Goal: Obtain resource: Download file/media

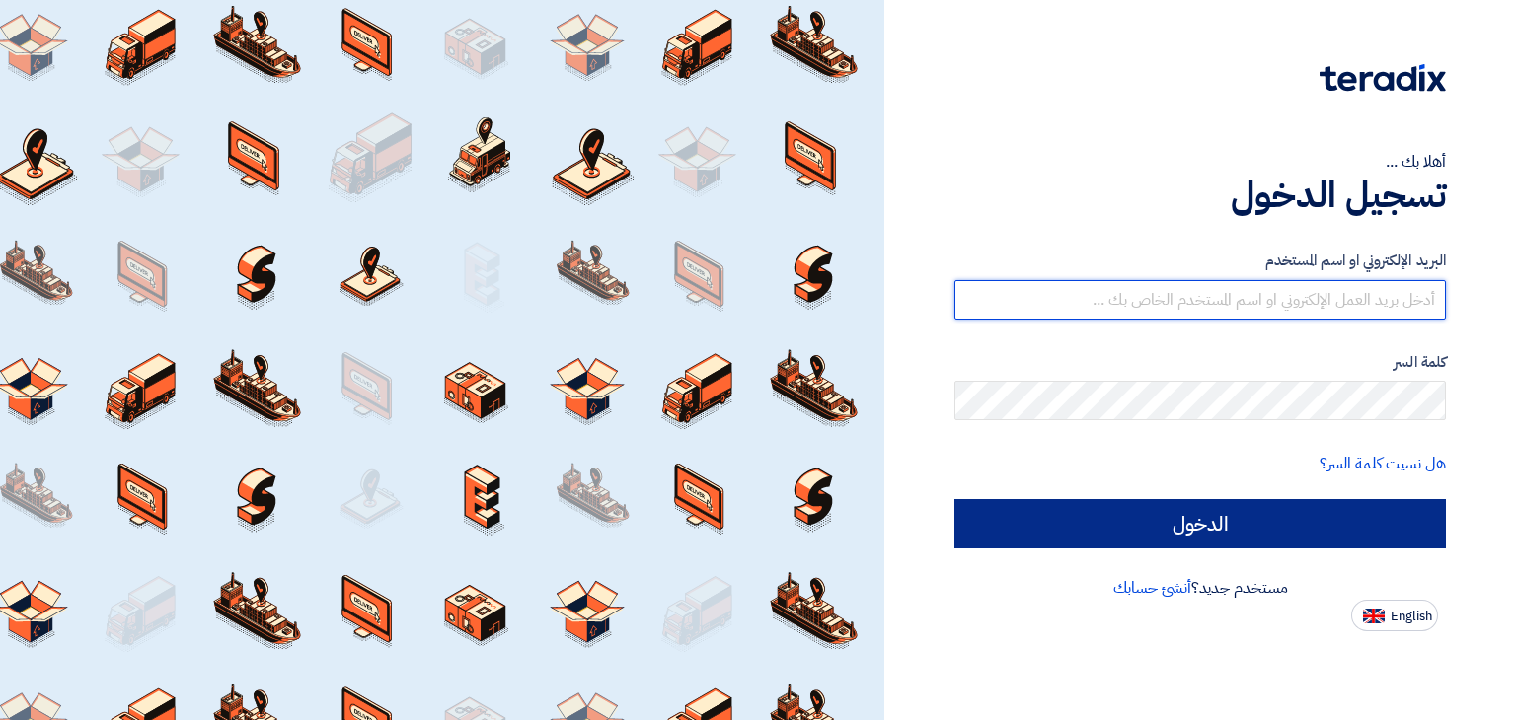
type input "[PERSON_NAME][EMAIL_ADDRESS][DOMAIN_NAME]"
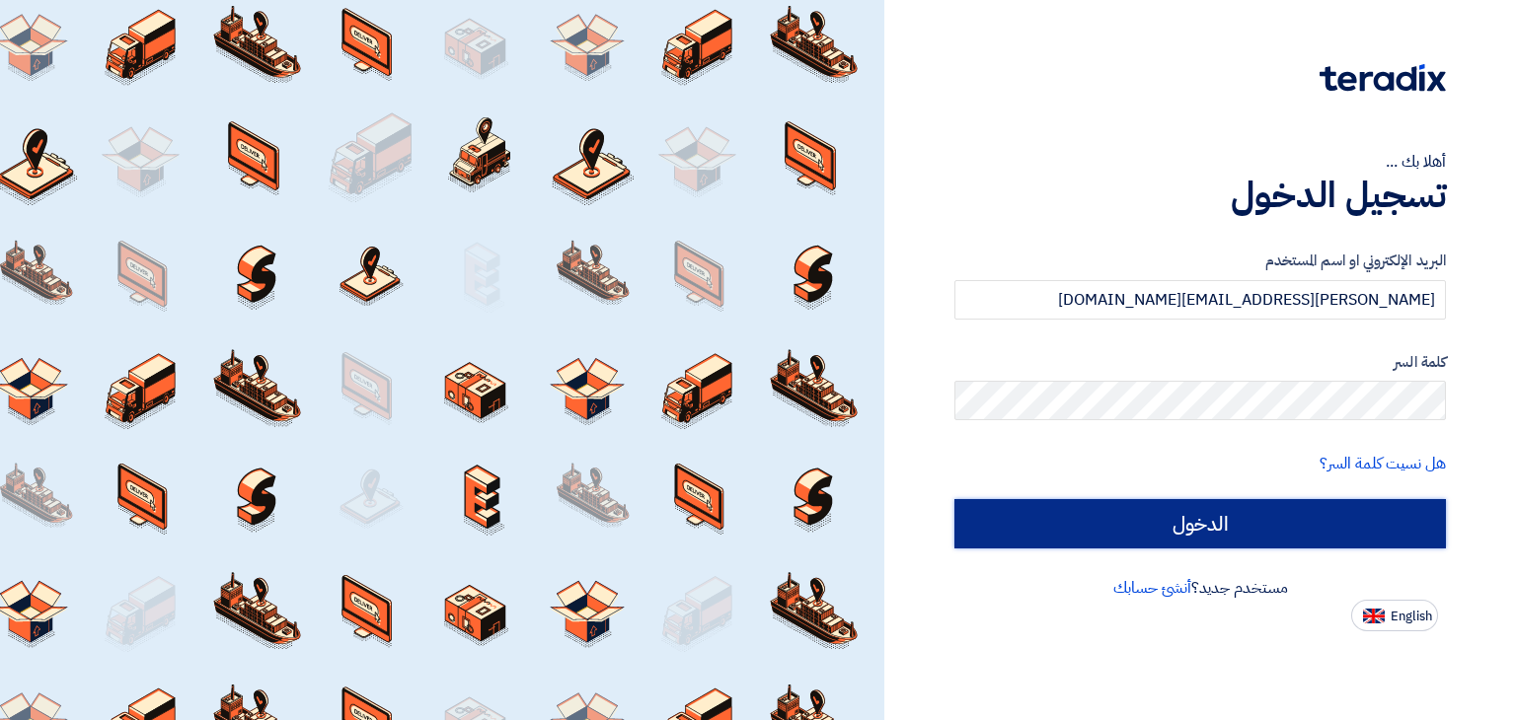
click at [1253, 527] on input "الدخول" at bounding box center [1199, 523] width 491 height 49
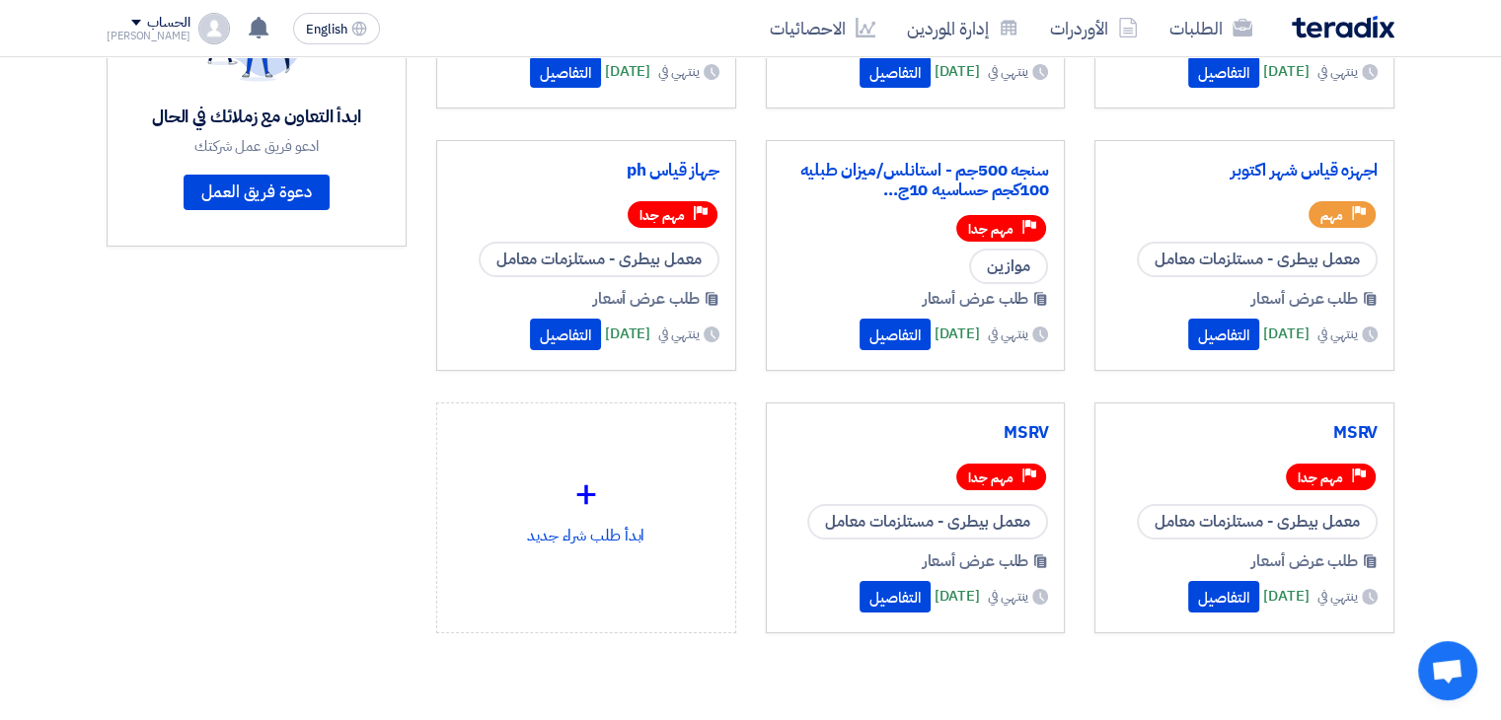
scroll to position [288, 0]
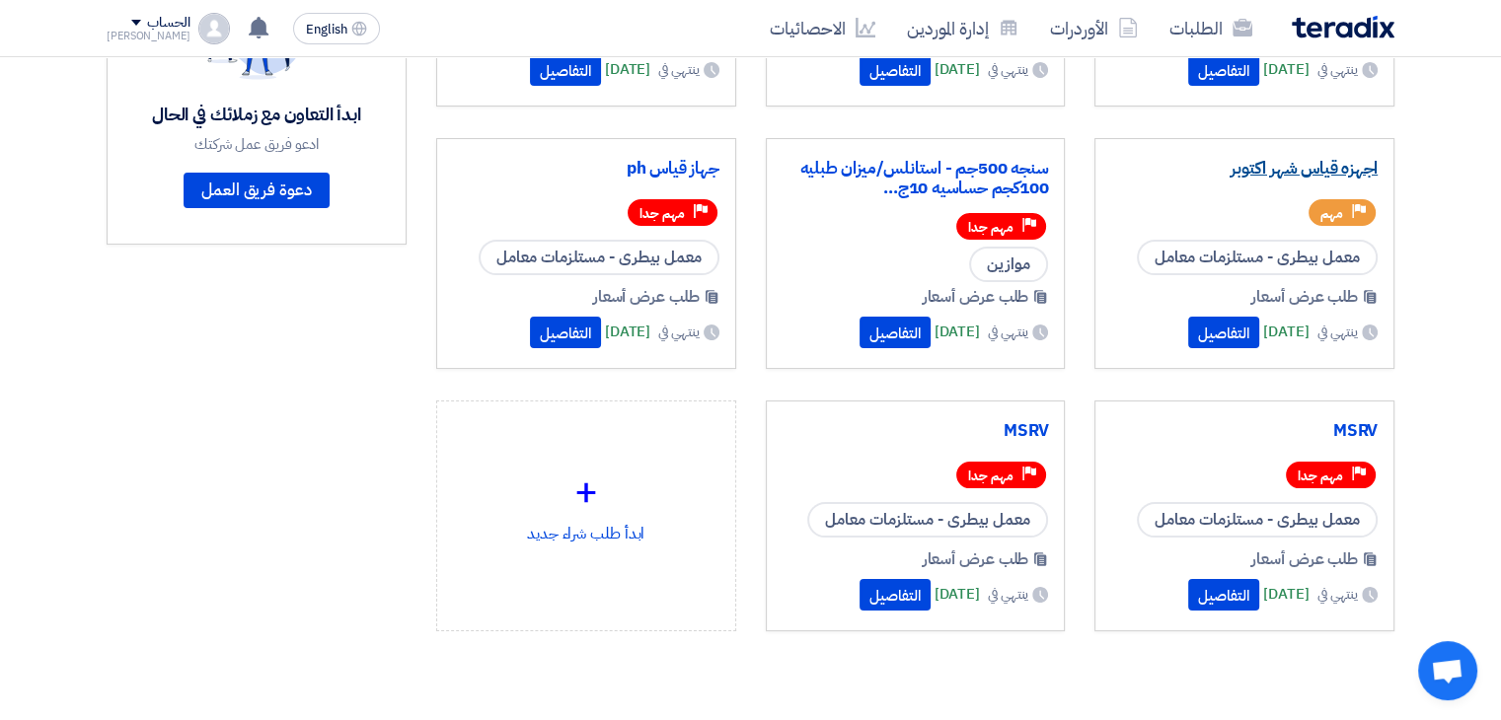
click at [1292, 168] on link "اجهزه قياس شهر اكتوبر" at bounding box center [1244, 169] width 266 height 20
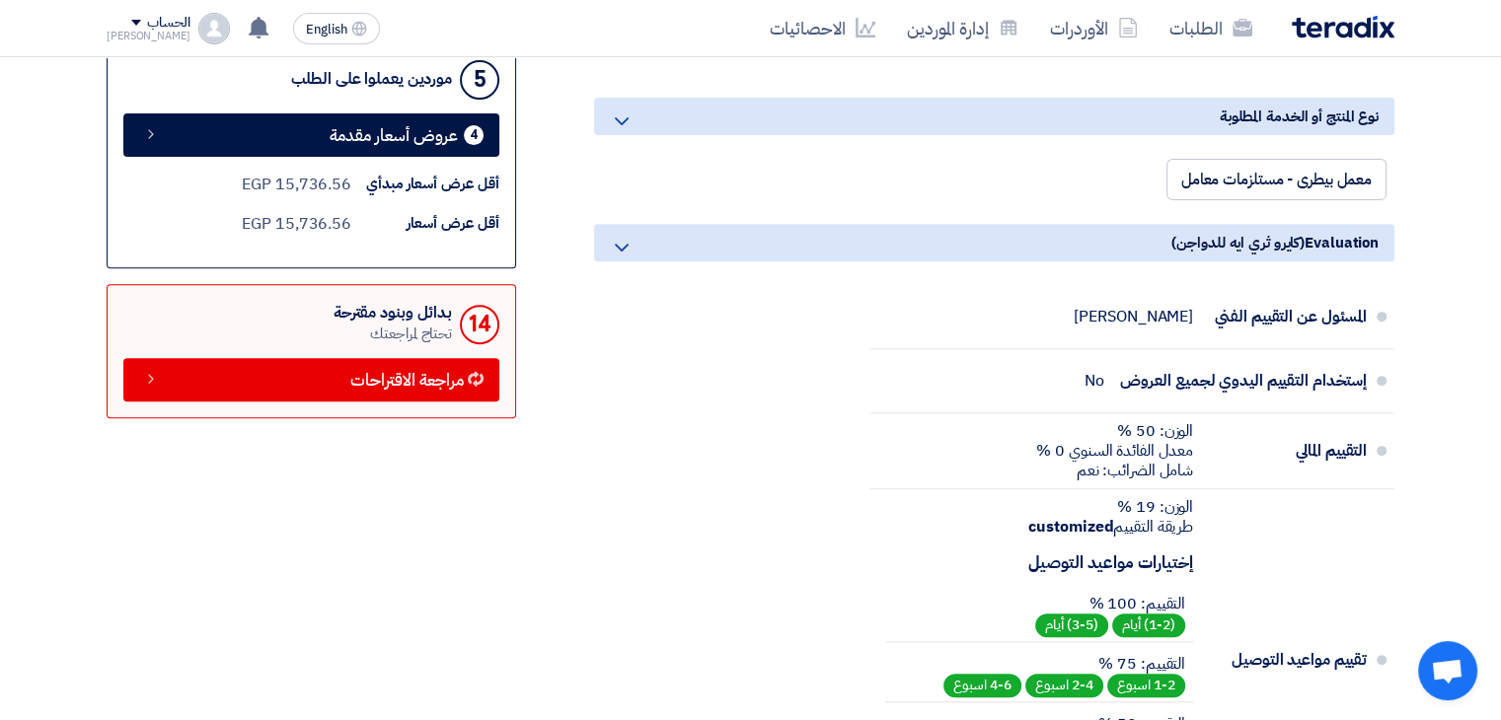
scroll to position [711, 0]
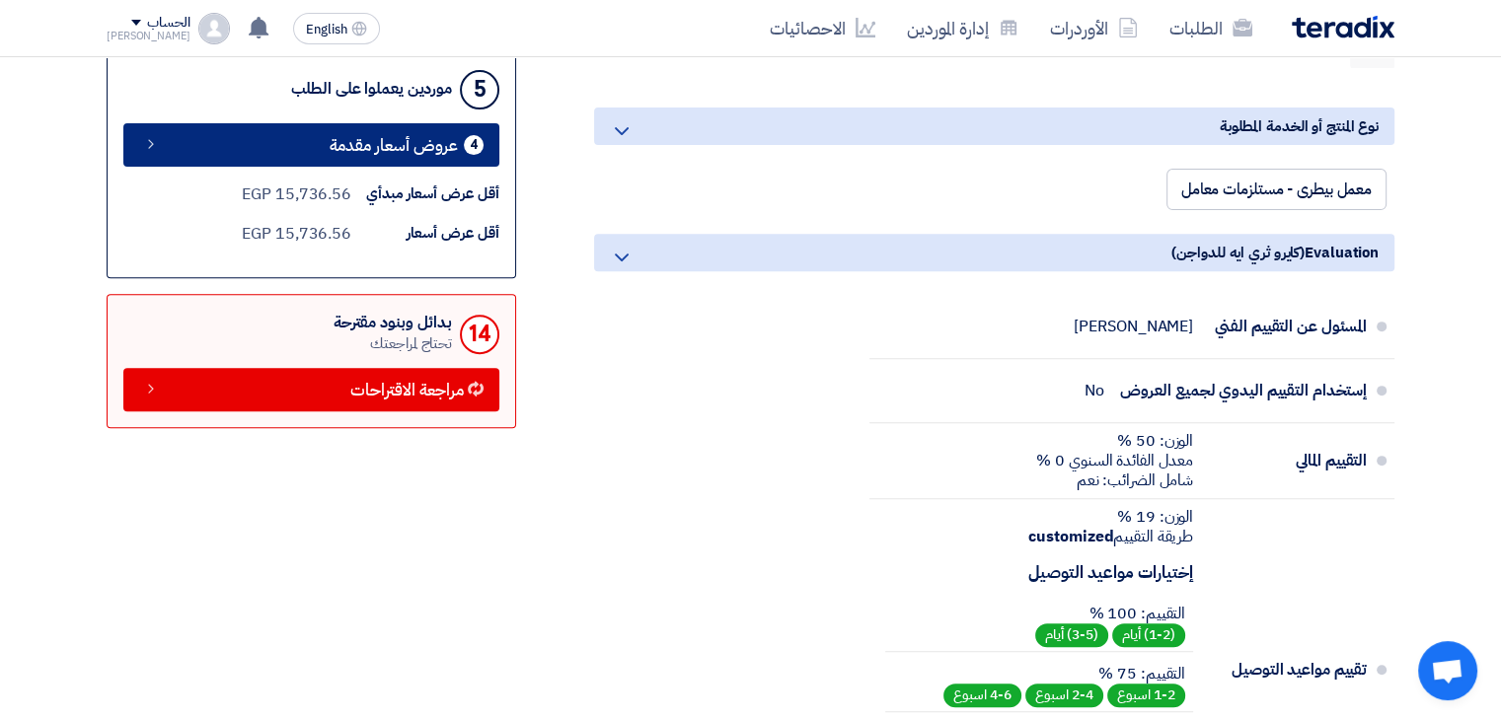
click at [339, 145] on span "عروض أسعار مقدمة" at bounding box center [394, 145] width 128 height 15
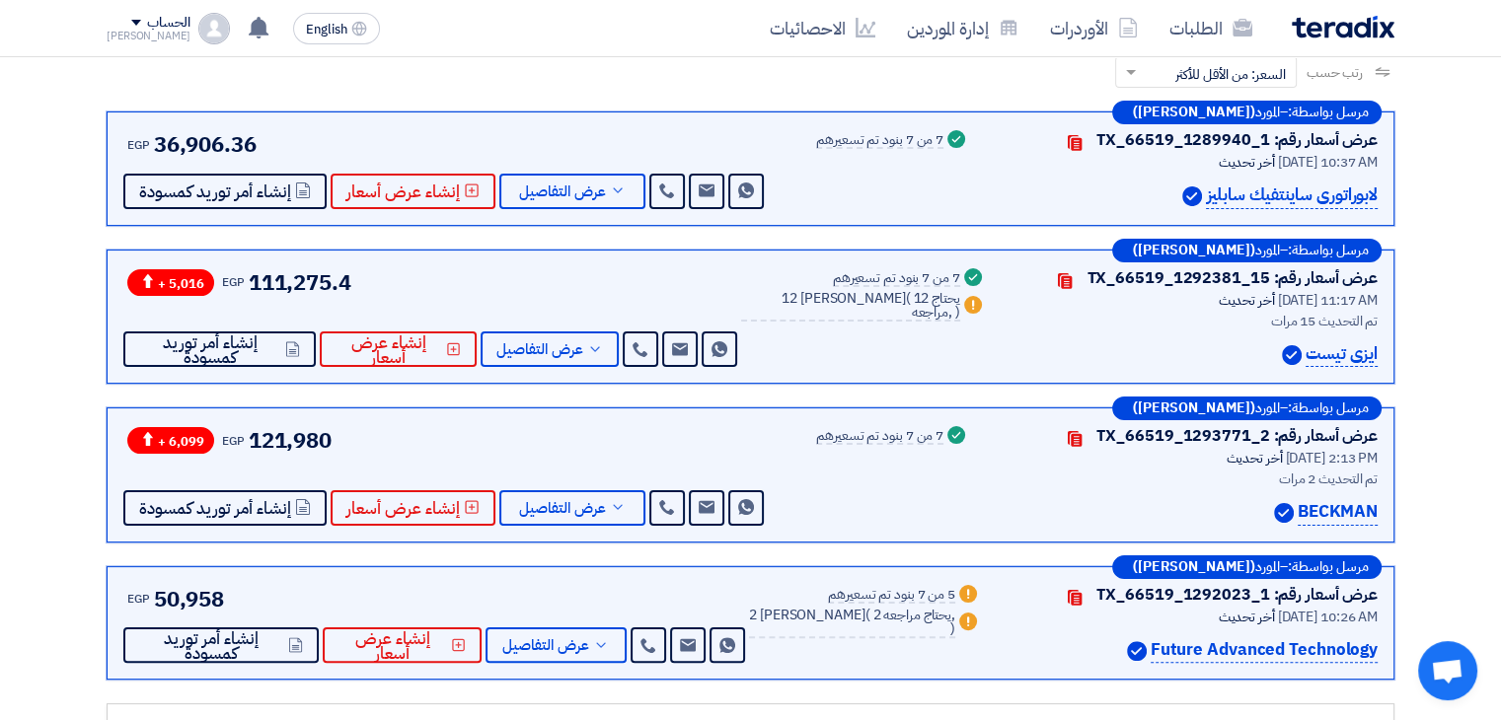
scroll to position [306, 0]
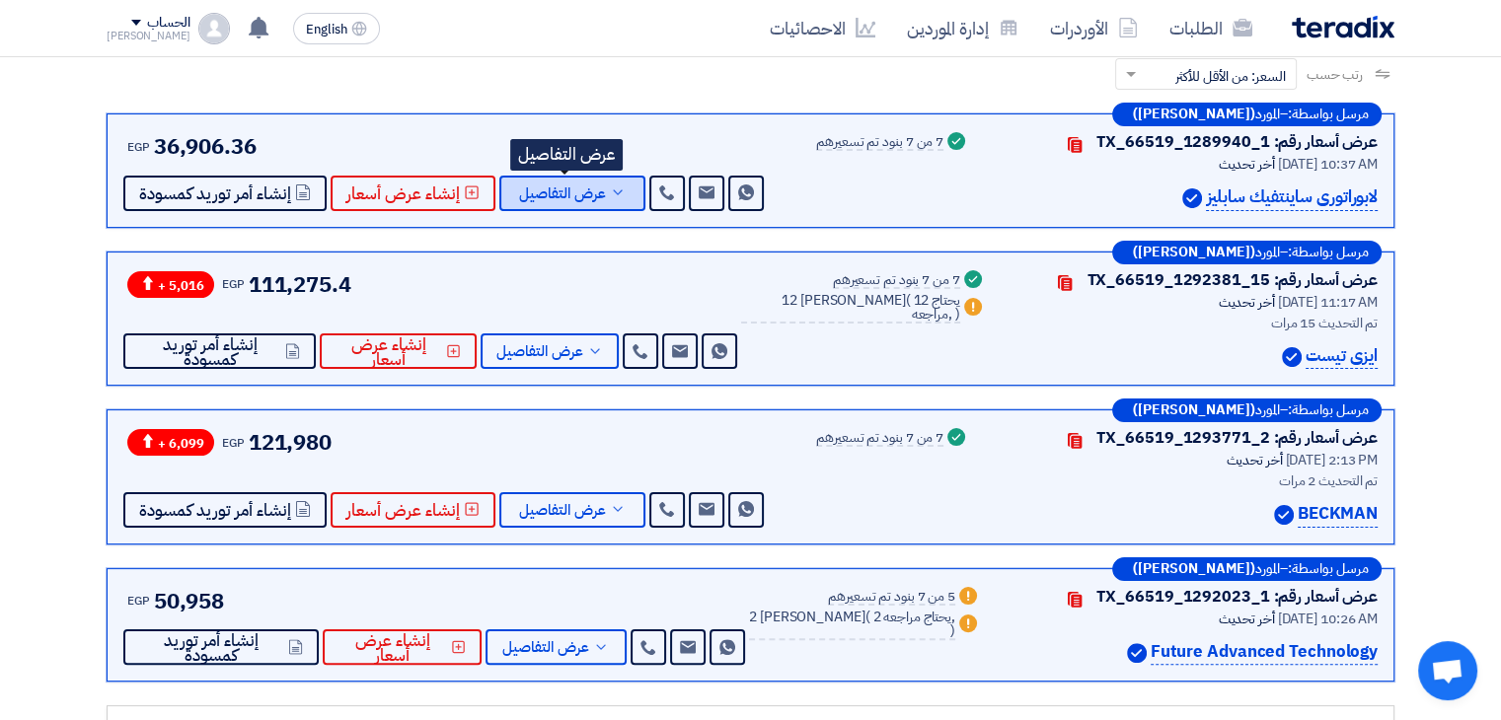
click at [583, 200] on span "عرض التفاصيل" at bounding box center [562, 194] width 87 height 15
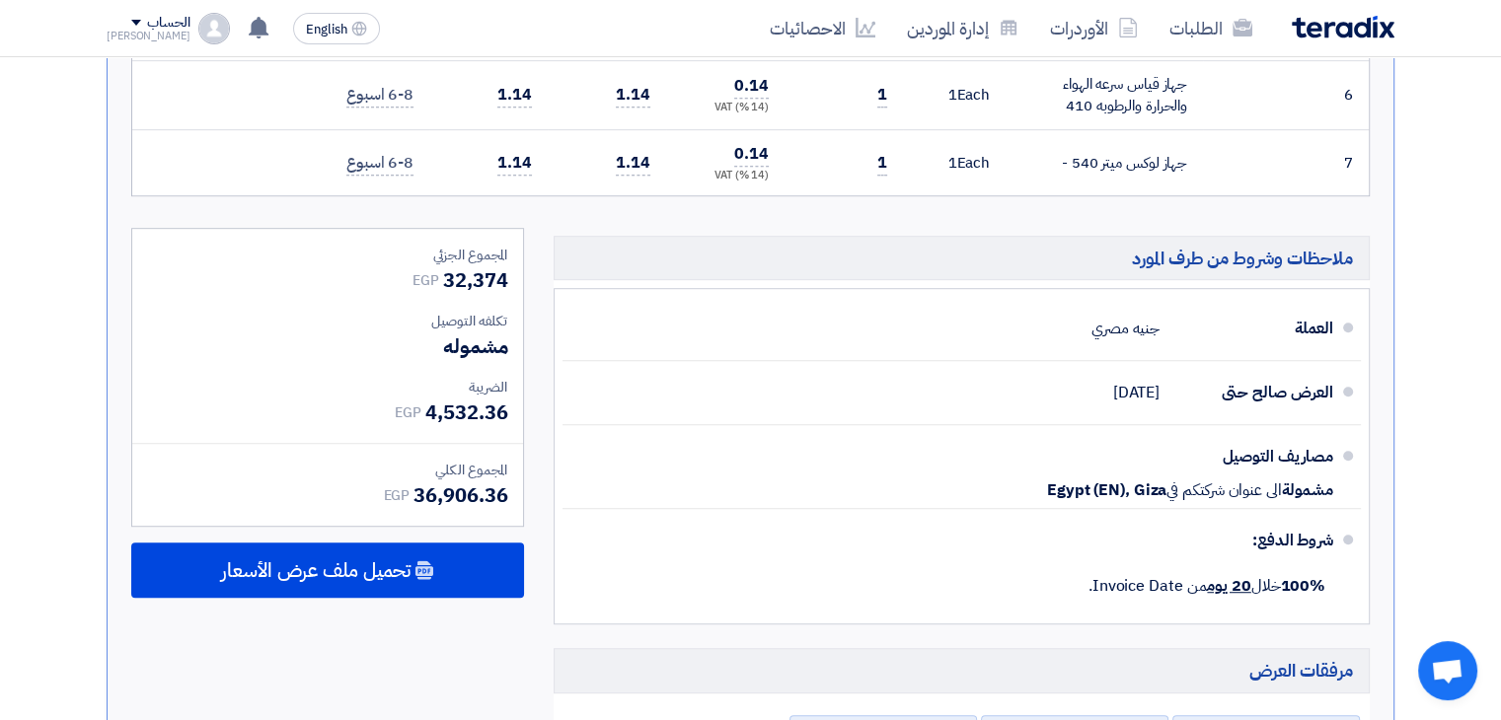
scroll to position [1146, 0]
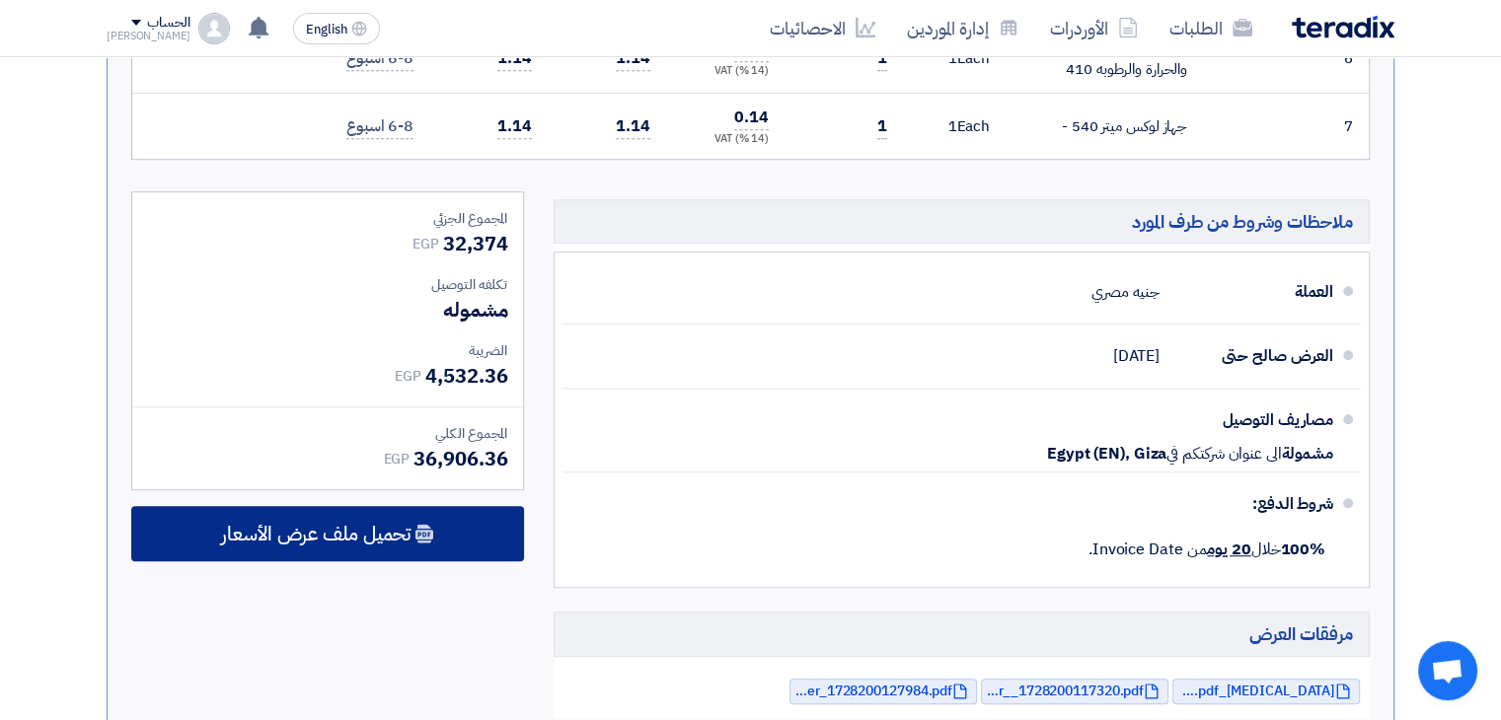
click at [450, 523] on div "تحميل ملف عرض الأسعار" at bounding box center [327, 533] width 393 height 55
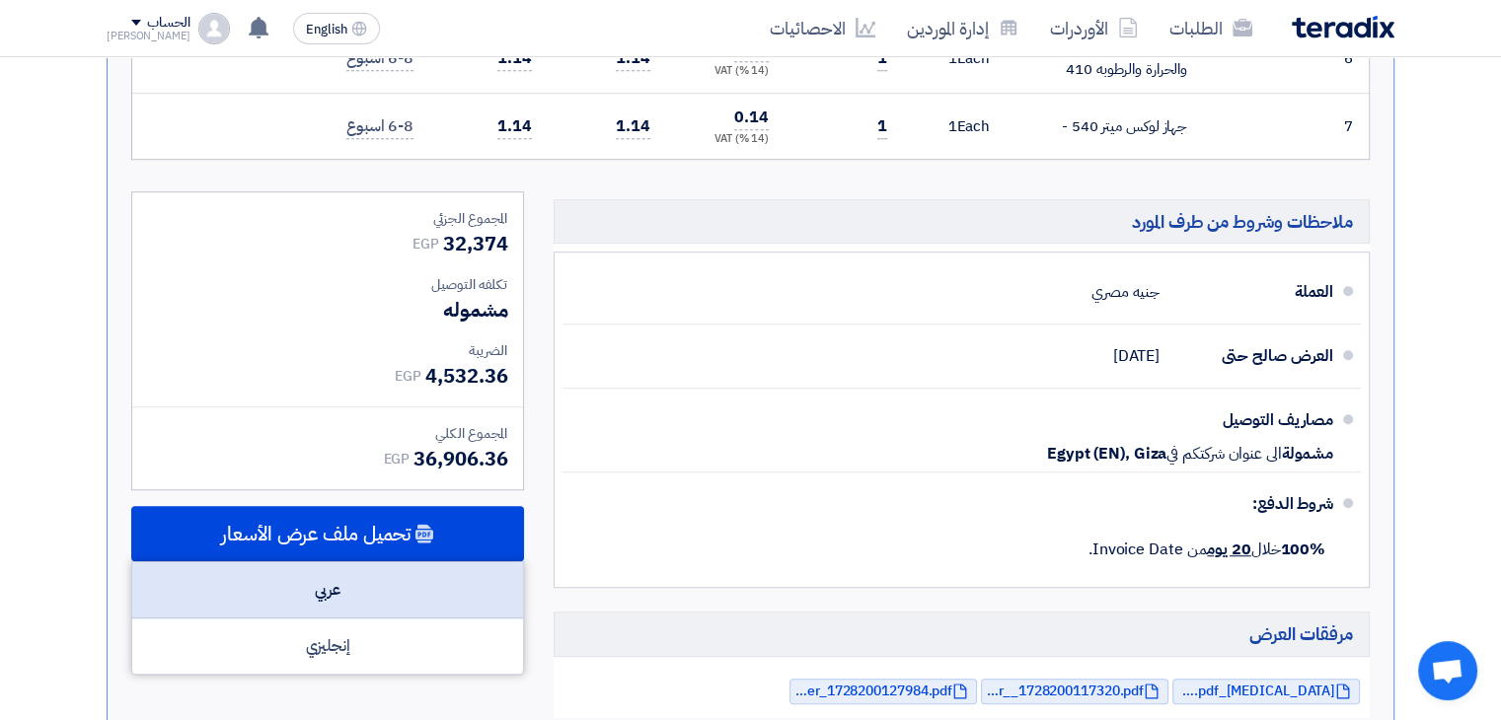
click at [431, 598] on div "عربي" at bounding box center [327, 591] width 391 height 56
